Goal: Transaction & Acquisition: Subscribe to service/newsletter

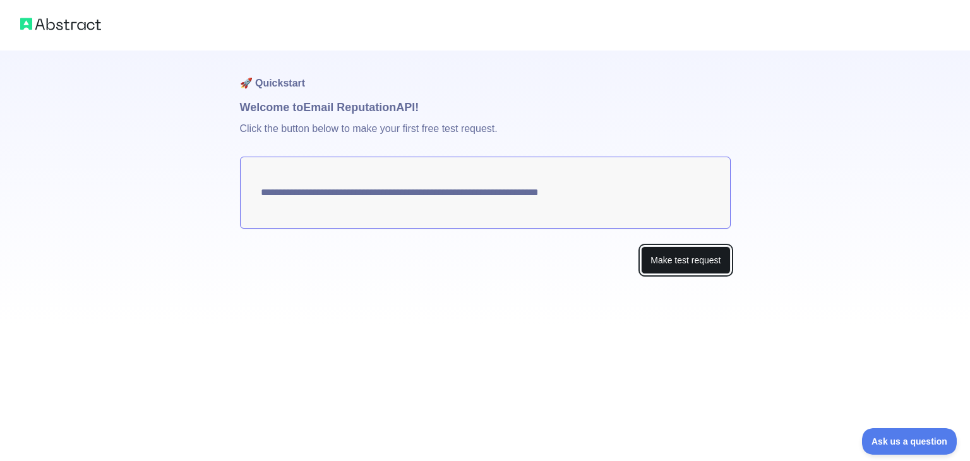
click at [685, 259] on button "Make test request" at bounding box center [685, 260] width 89 height 28
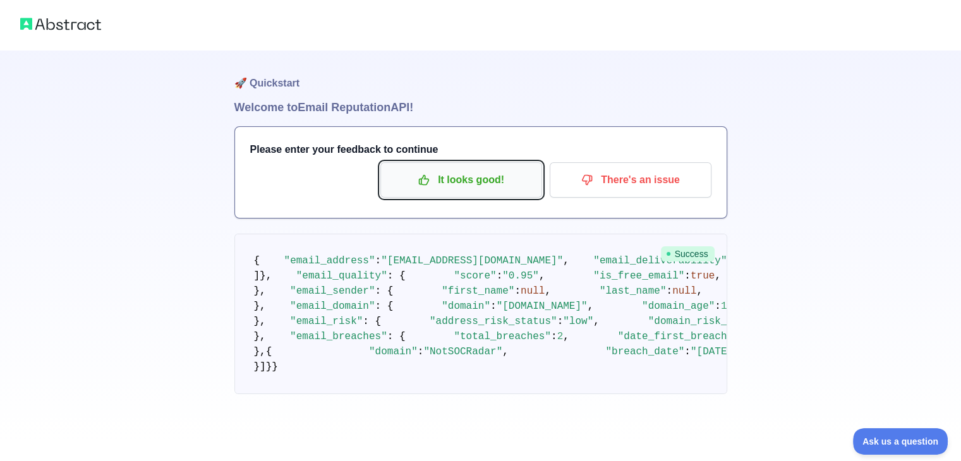
click at [474, 185] on p "It looks good!" at bounding box center [461, 179] width 143 height 21
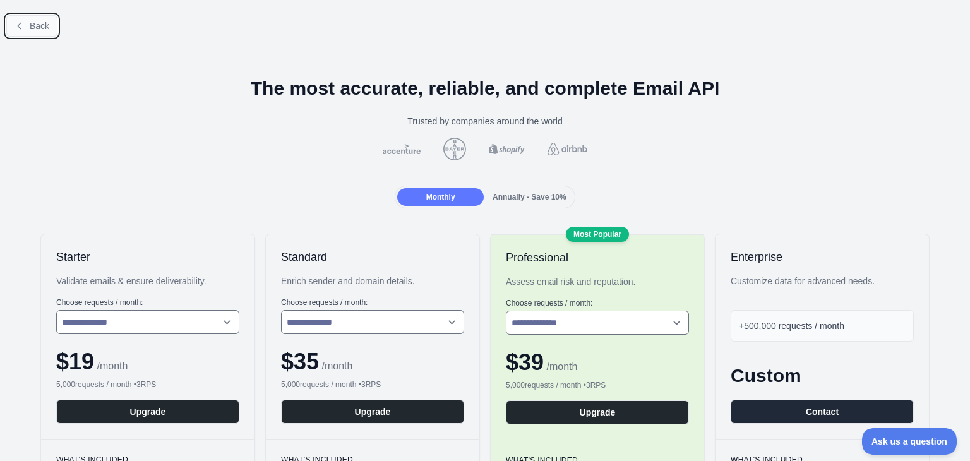
click at [44, 26] on span "Back" at bounding box center [40, 26] width 20 height 10
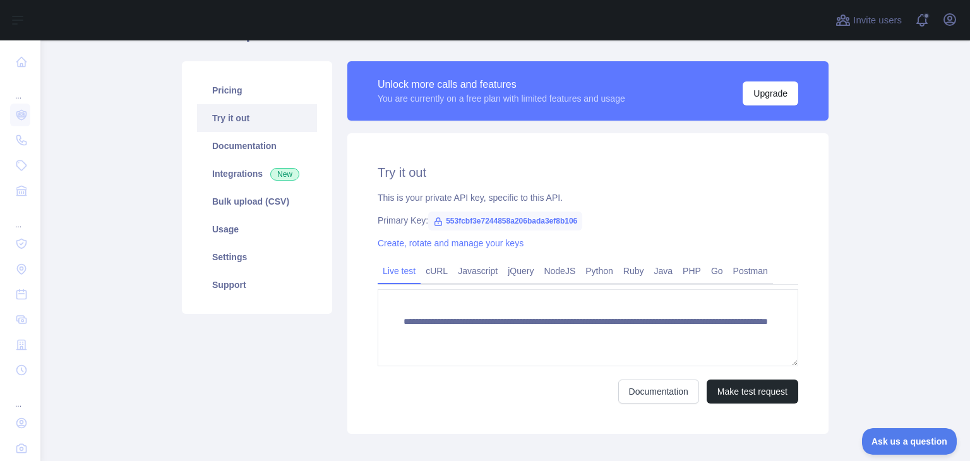
scroll to position [73, 0]
click at [437, 220] on span "553fcbf3e7244858a206bada3ef8b106" at bounding box center [505, 220] width 154 height 19
click at [435, 220] on icon at bounding box center [438, 221] width 10 height 10
click at [456, 217] on span "553fcbf3e7244858a206bada3ef8b106" at bounding box center [505, 220] width 154 height 19
click at [252, 171] on link "Integrations New" at bounding box center [257, 173] width 120 height 28
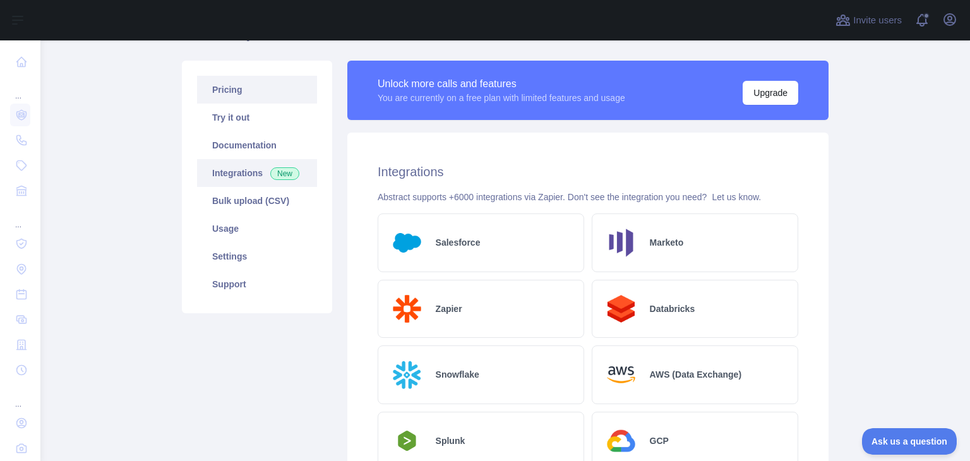
click at [248, 98] on link "Pricing" at bounding box center [257, 90] width 120 height 28
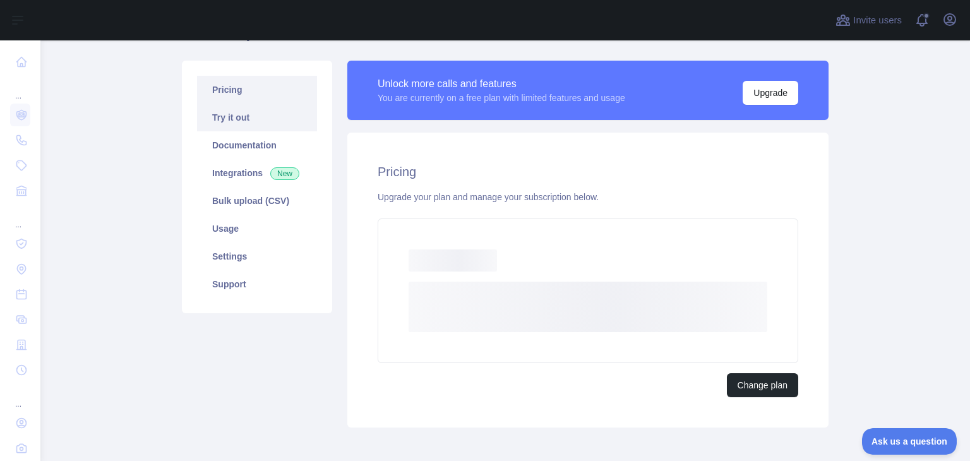
click at [255, 130] on link "Try it out" at bounding box center [257, 118] width 120 height 28
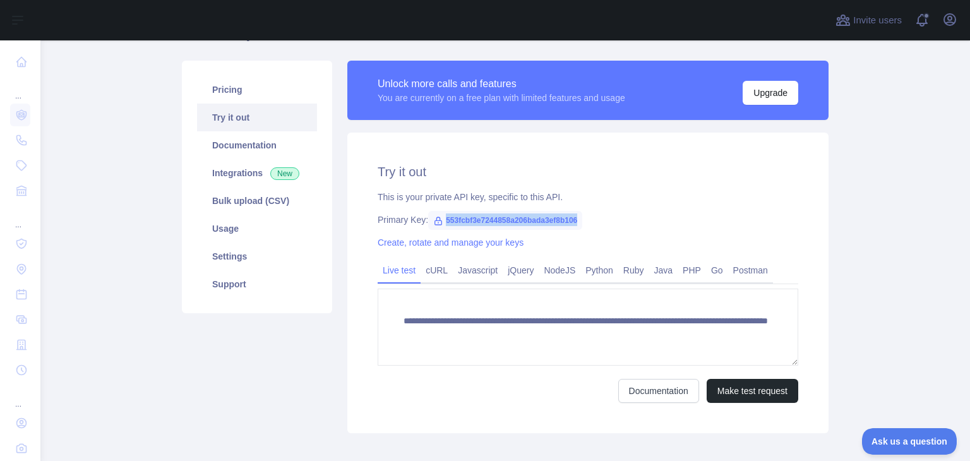
drag, startPoint x: 438, startPoint y: 221, endPoint x: 573, endPoint y: 218, distance: 135.8
click at [573, 218] on span "553fcbf3e7244858a206bada3ef8b106" at bounding box center [505, 220] width 154 height 19
copy span "553fcbf3e7244858a206bada3ef8b106"
